Goal: Task Accomplishment & Management: Complete application form

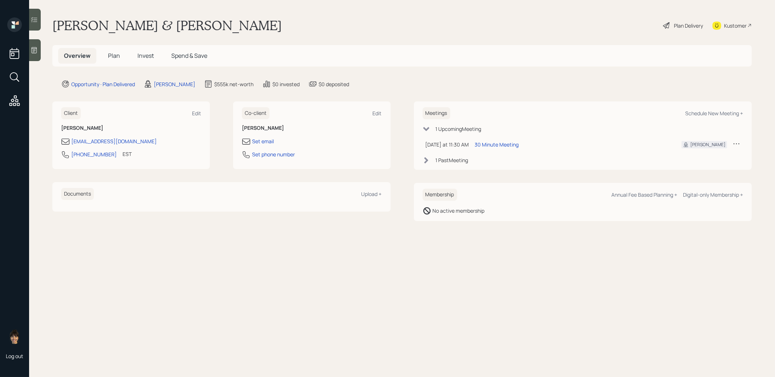
click at [115, 56] on span "Plan" at bounding box center [114, 56] width 12 height 8
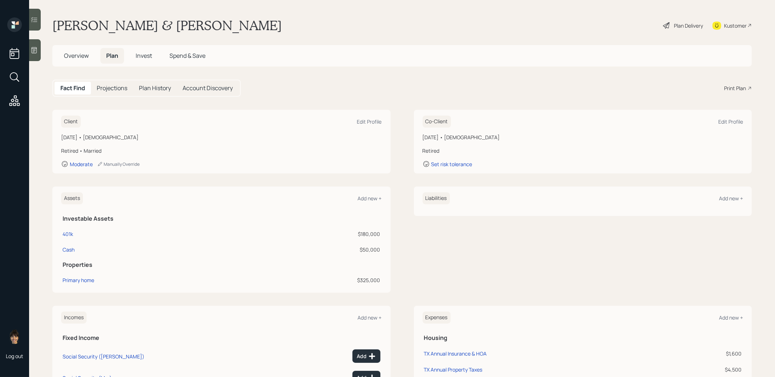
click at [143, 55] on span "Invest" at bounding box center [144, 56] width 16 height 8
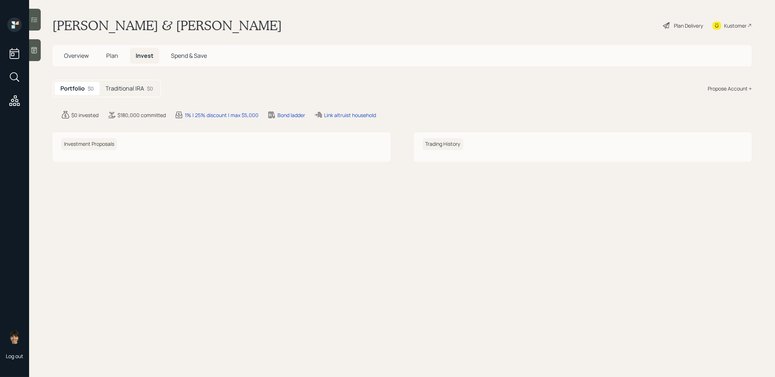
click at [124, 87] on h5 "Traditional IRA" at bounding box center [125, 88] width 39 height 7
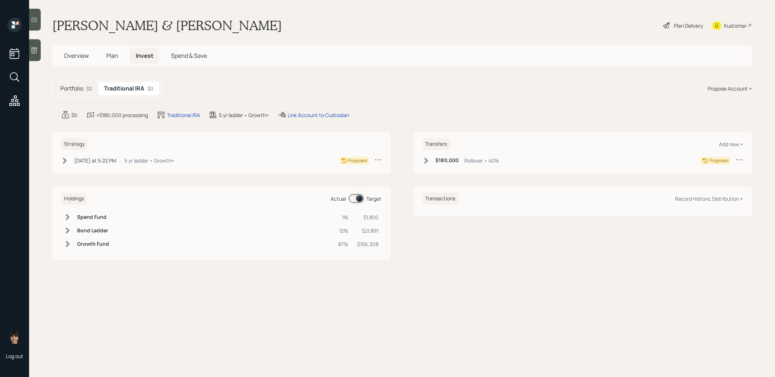
click at [61, 160] on icon at bounding box center [64, 160] width 7 height 7
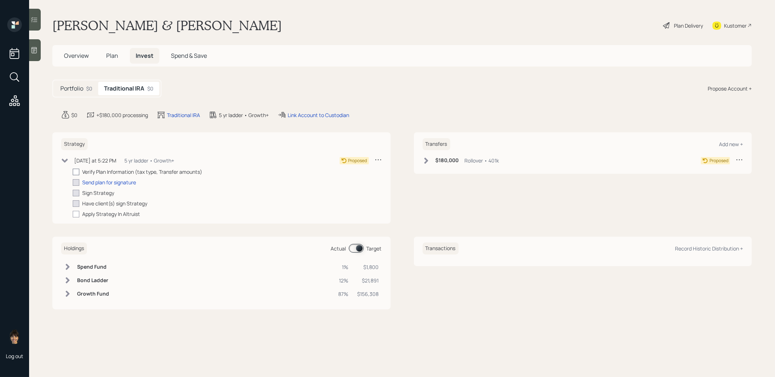
click at [75, 169] on div at bounding box center [76, 172] width 7 height 7
click at [73, 172] on input "checkbox" at bounding box center [72, 172] width 0 height 0
checkbox input "true"
click at [426, 159] on icon at bounding box center [426, 161] width 4 height 6
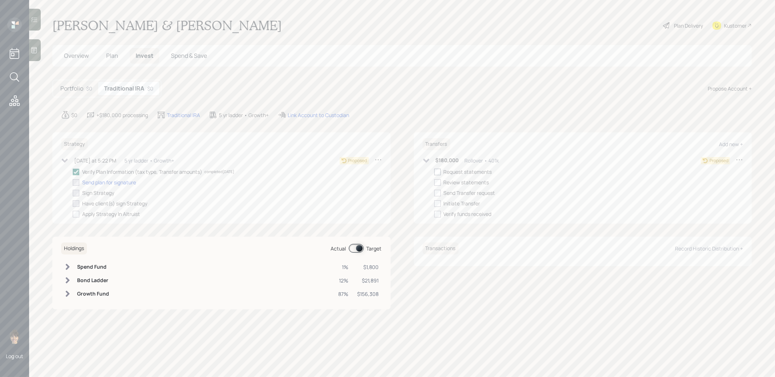
click at [438, 170] on div at bounding box center [437, 172] width 7 height 7
click at [434, 172] on input "checkbox" at bounding box center [434, 172] width 0 height 0
checkbox input "true"
click at [668, 25] on icon at bounding box center [667, 25] width 9 height 9
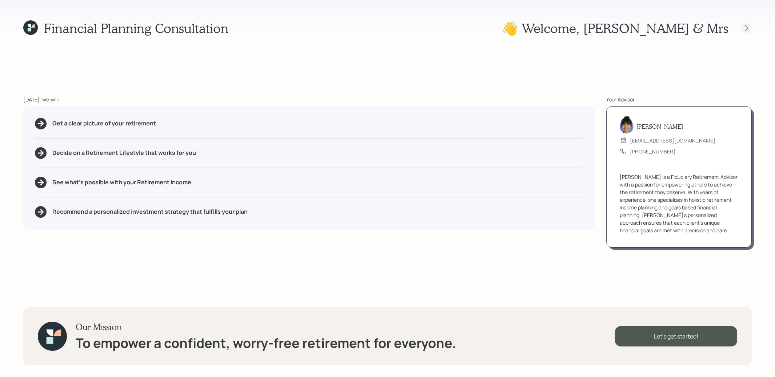
click at [747, 27] on icon at bounding box center [746, 28] width 7 height 7
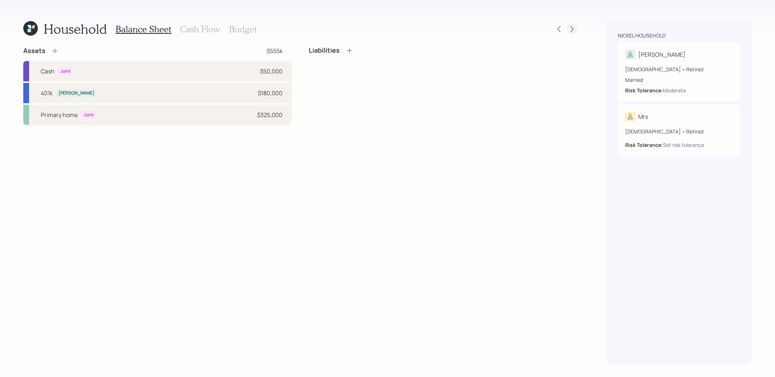
click at [571, 29] on icon at bounding box center [572, 28] width 7 height 7
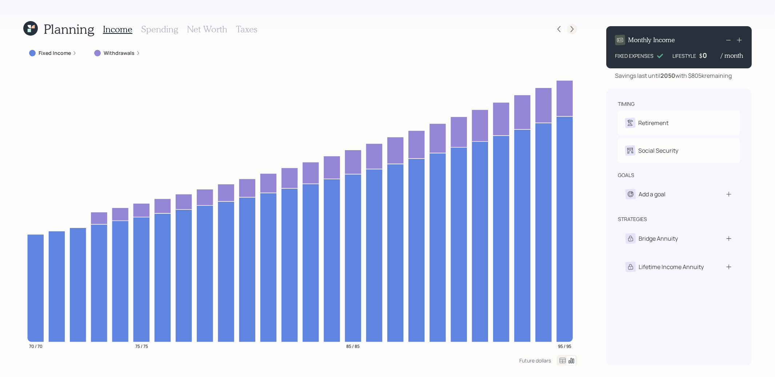
click at [572, 33] on div at bounding box center [572, 29] width 10 height 10
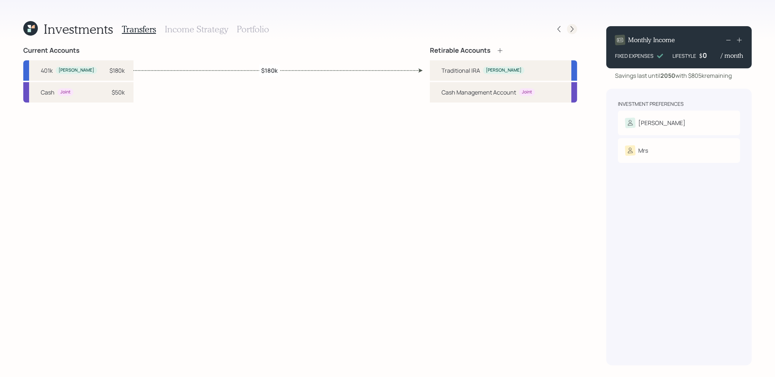
click at [573, 25] on icon at bounding box center [572, 28] width 7 height 7
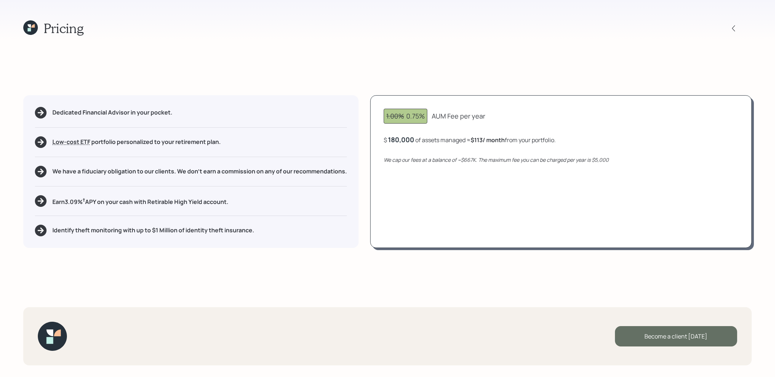
click at [649, 335] on div "Become a client [DATE]" at bounding box center [676, 336] width 122 height 20
click at [646, 335] on div "Go to Altruist" at bounding box center [676, 336] width 122 height 20
click at [33, 26] on icon at bounding box center [32, 25] width 3 height 3
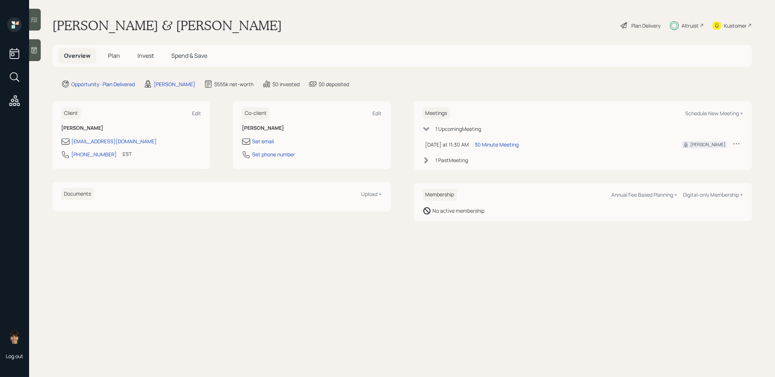
click at [115, 56] on span "Plan" at bounding box center [114, 56] width 12 height 8
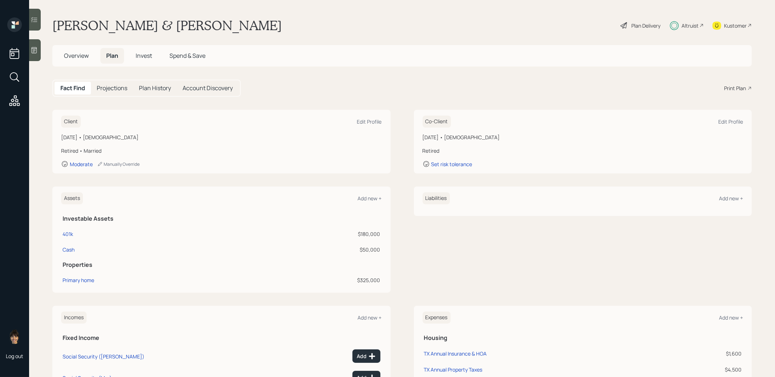
click at [145, 246] on div "Cash" at bounding box center [153, 250] width 180 height 8
click at [370, 197] on div "Add new +" at bounding box center [370, 198] width 24 height 7
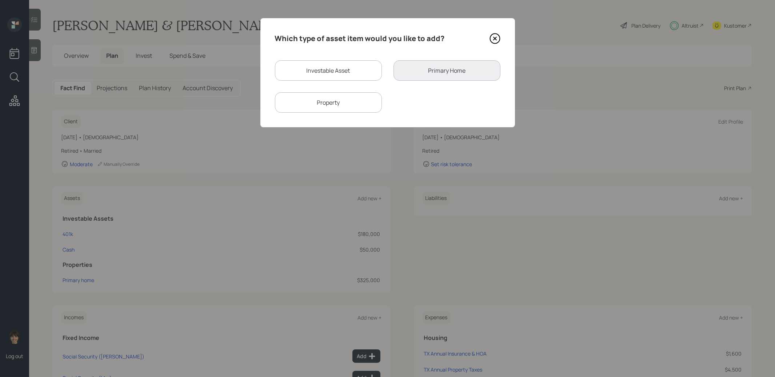
click at [329, 68] on div "Investable Asset" at bounding box center [328, 70] width 107 height 20
select select "taxable"
select select "balanced"
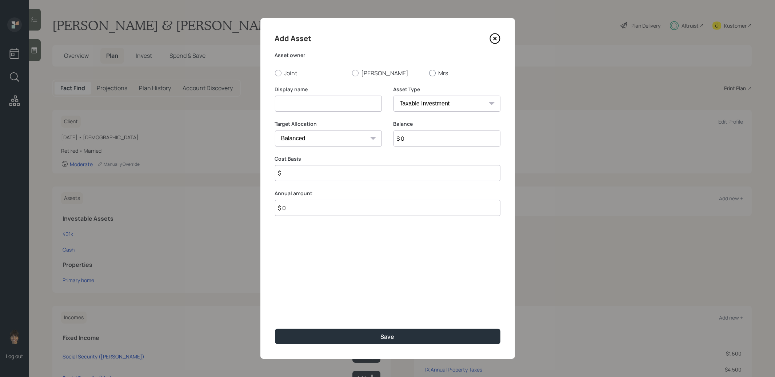
click at [432, 73] on div at bounding box center [432, 73] width 7 height 7
click at [429, 73] on input "Mrs" at bounding box center [429, 73] width 0 height 0
radio input "true"
click at [353, 102] on input at bounding box center [328, 104] width 107 height 16
type input "Trust"
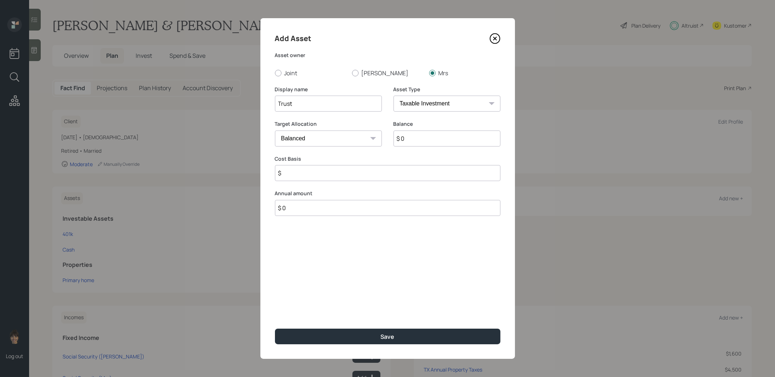
click at [418, 139] on input "$ 0" at bounding box center [447, 139] width 107 height 16
type input "$ 980,000"
click at [331, 176] on input "$" at bounding box center [388, 173] width 226 height 16
type input "$ 500,000"
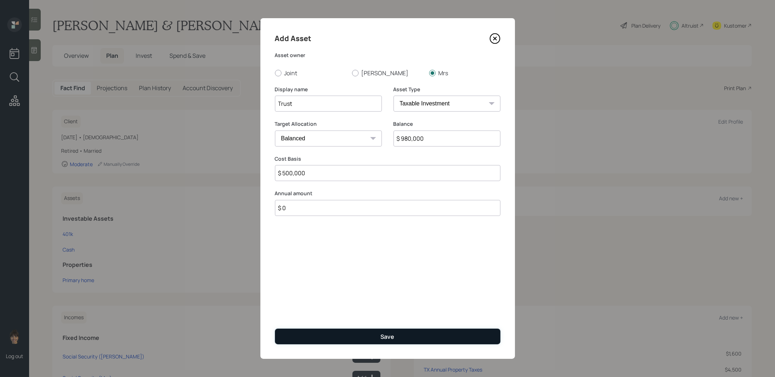
click at [315, 338] on button "Save" at bounding box center [388, 337] width 226 height 16
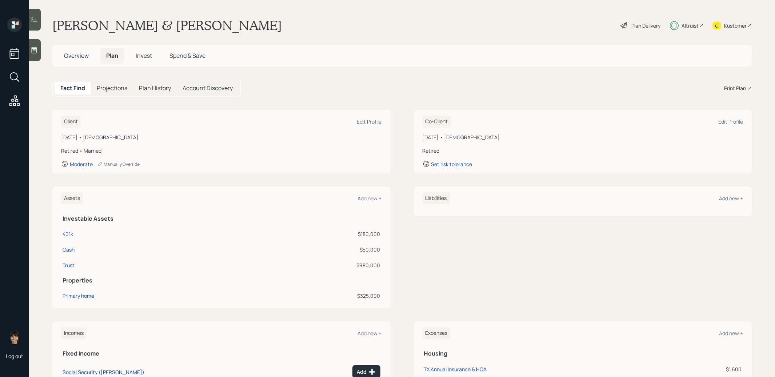
click at [144, 57] on span "Invest" at bounding box center [144, 56] width 16 height 8
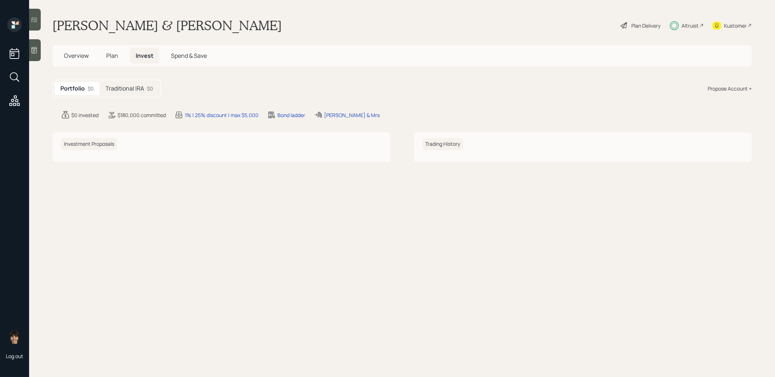
click at [122, 85] on h5 "Traditional IRA" at bounding box center [125, 88] width 39 height 7
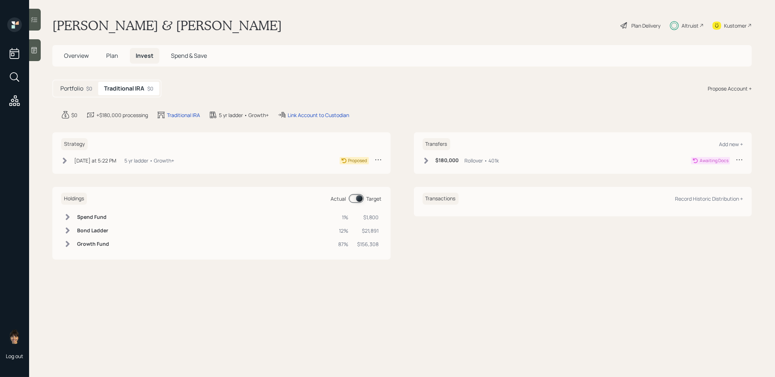
click at [63, 161] on icon at bounding box center [64, 160] width 7 height 7
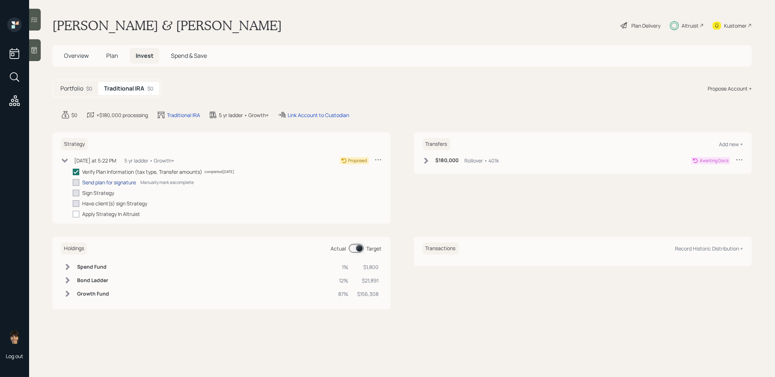
click at [116, 179] on div "Send plan for signature" at bounding box center [109, 183] width 54 height 8
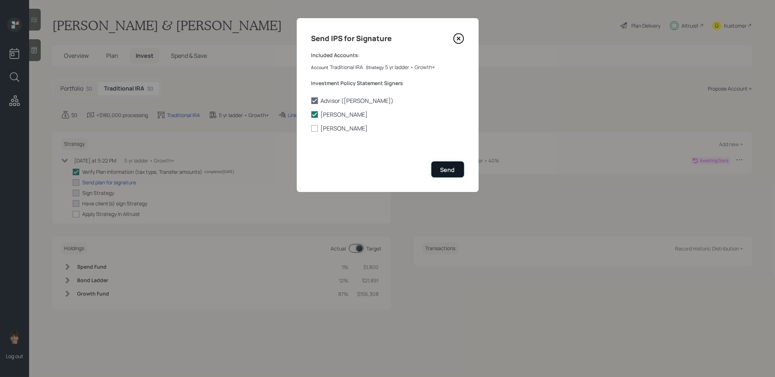
click at [447, 169] on div "Send" at bounding box center [448, 170] width 15 height 8
checkbox input "true"
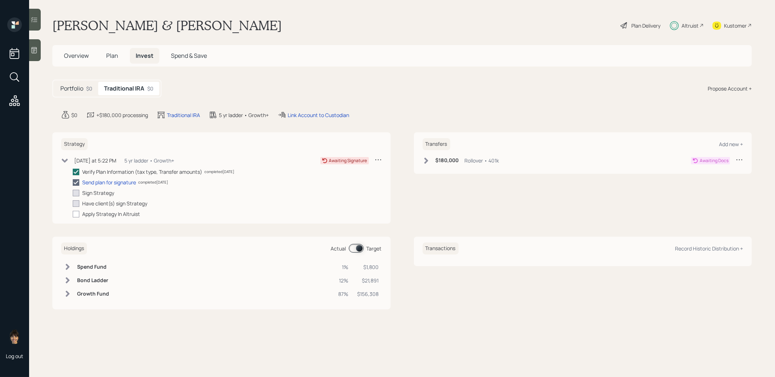
click at [426, 160] on icon at bounding box center [426, 161] width 4 height 6
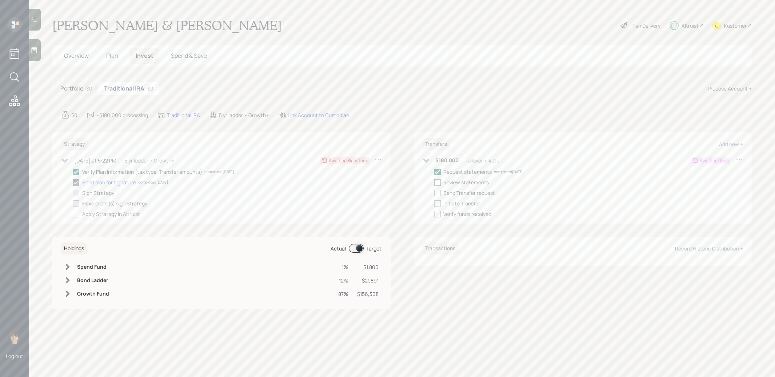
click at [437, 181] on div at bounding box center [437, 182] width 7 height 7
click at [434, 182] on input "checkbox" at bounding box center [434, 182] width 0 height 0
checkbox input "true"
click at [295, 112] on div "Link Account to Custodian" at bounding box center [318, 115] width 61 height 8
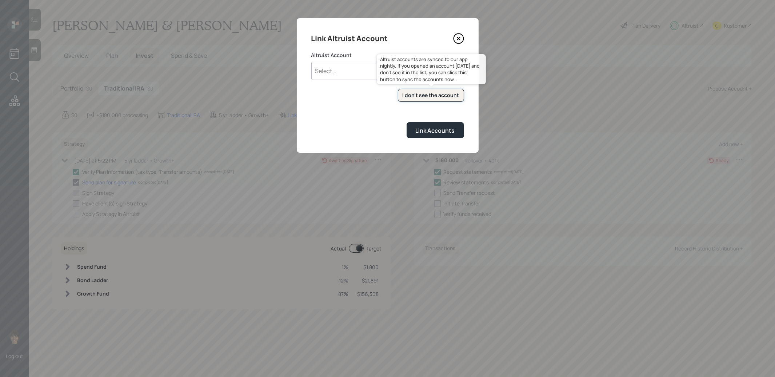
click at [425, 97] on div "I don't see the account" at bounding box center [431, 95] width 57 height 7
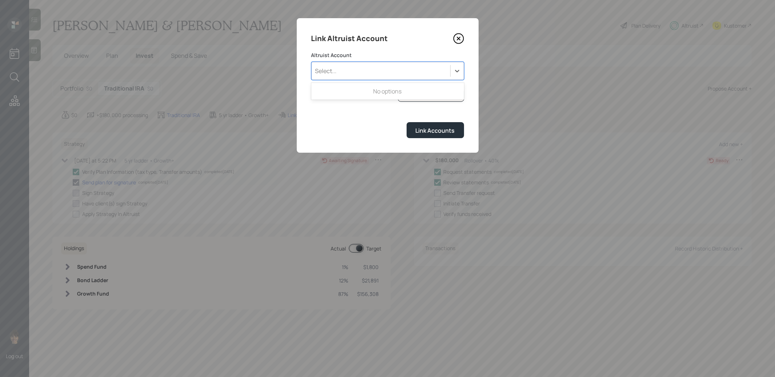
click at [382, 73] on div "Select..." at bounding box center [381, 71] width 139 height 12
click at [365, 141] on div "Link Altruist Account Altruist Account Select... I don't see the account Altrui…" at bounding box center [388, 85] width 182 height 135
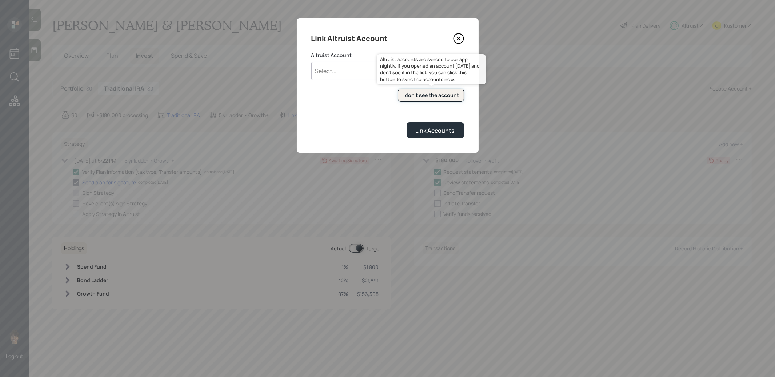
click at [423, 96] on div "I don't see the account" at bounding box center [431, 95] width 57 height 7
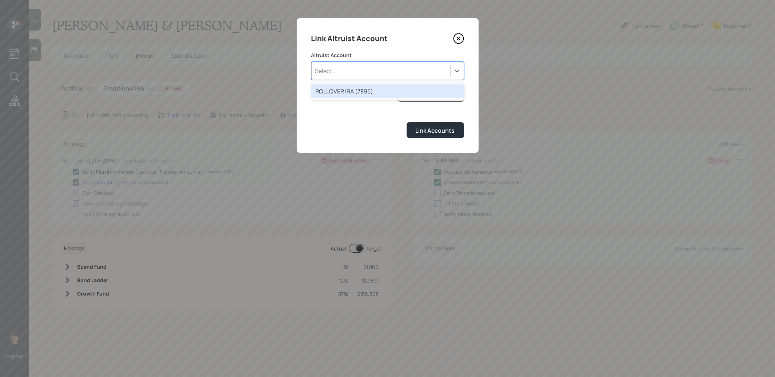
click at [338, 77] on div "Select..." at bounding box center [387, 71] width 153 height 18
click at [335, 94] on div "ROLLOVER IRA (7895)" at bounding box center [387, 91] width 153 height 14
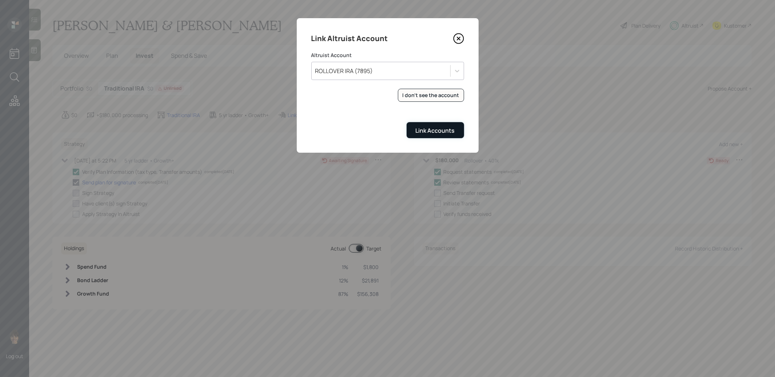
click at [427, 130] on div "Link Accounts" at bounding box center [435, 131] width 39 height 8
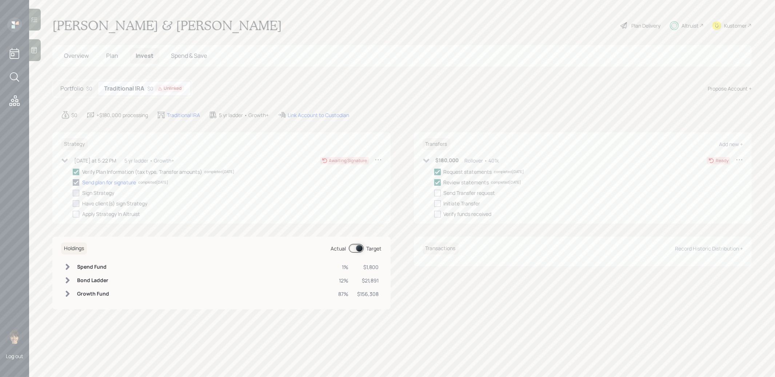
click at [74, 54] on span "Overview" at bounding box center [76, 56] width 25 height 8
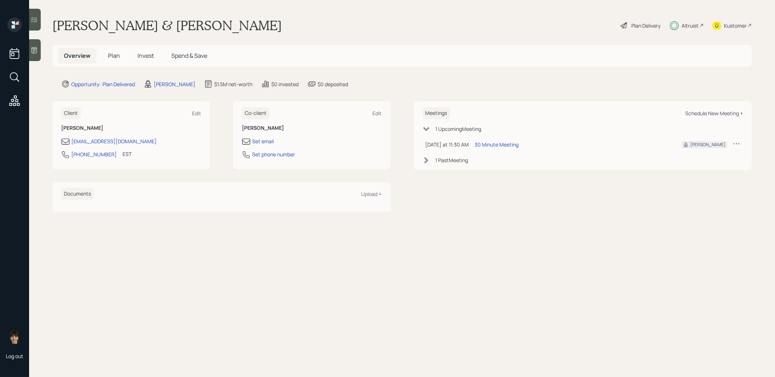
click at [706, 112] on div "Schedule New Meeting +" at bounding box center [714, 113] width 58 height 7
select select "8b79112e-3cfb-44f9-89e7-15267fe946c1"
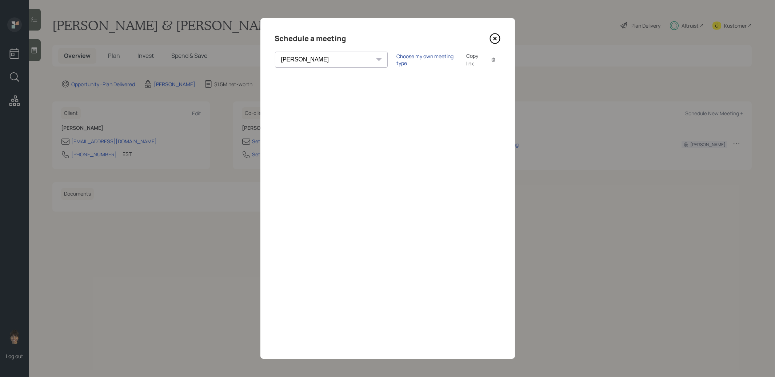
click at [397, 59] on div "Choose my own meeting type" at bounding box center [427, 60] width 61 height 14
click at [495, 37] on icon at bounding box center [495, 38] width 11 height 11
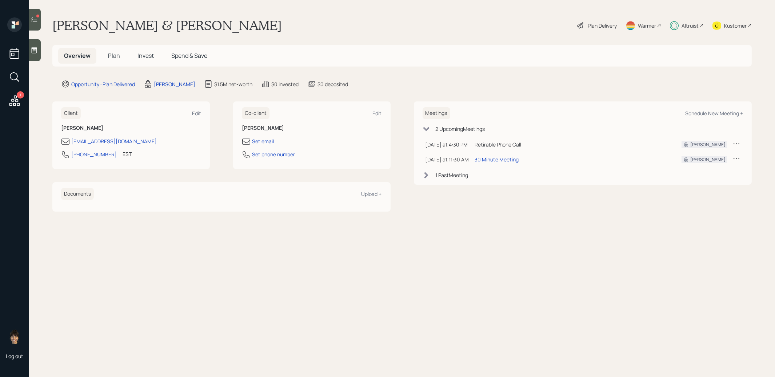
click at [146, 55] on span "Invest" at bounding box center [146, 56] width 16 height 8
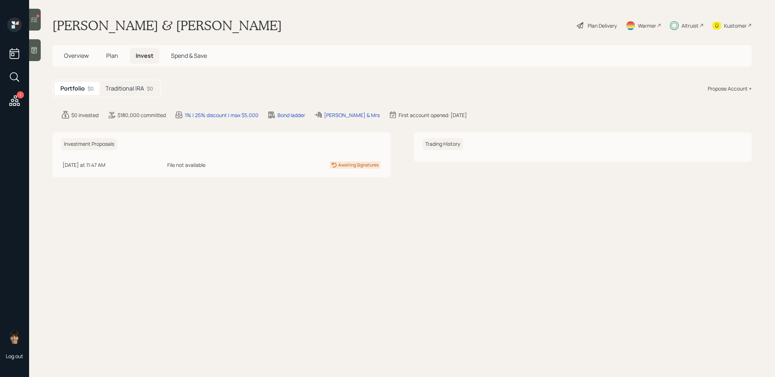
click at [115, 91] on h5 "Traditional IRA" at bounding box center [125, 88] width 39 height 7
